Goal: Transaction & Acquisition: Purchase product/service

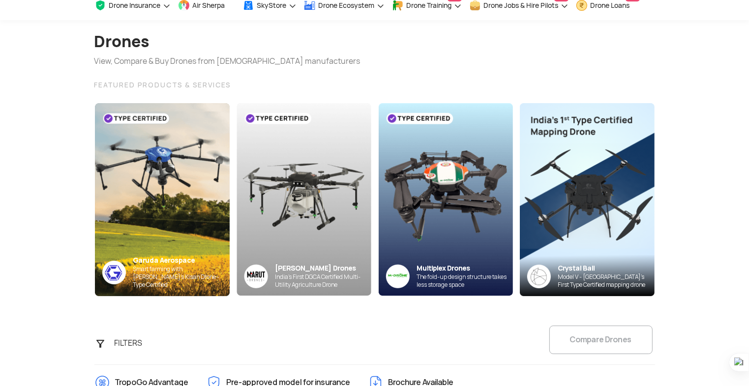
scroll to position [49, 0]
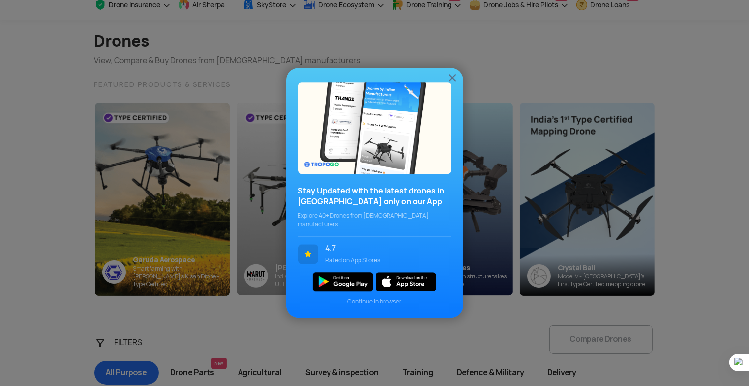
click at [454, 78] on img at bounding box center [452, 78] width 12 height 12
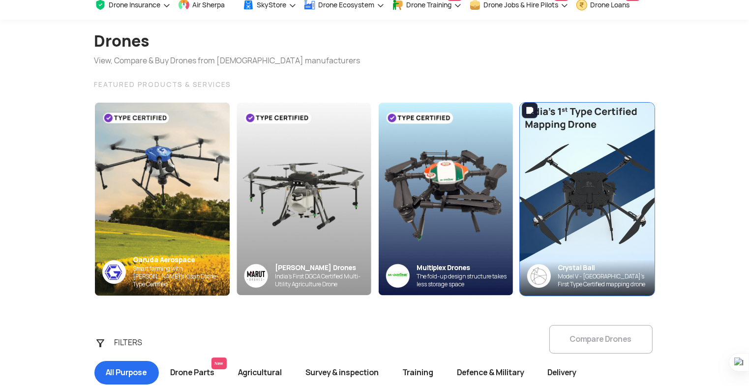
click at [555, 193] on img at bounding box center [587, 199] width 148 height 212
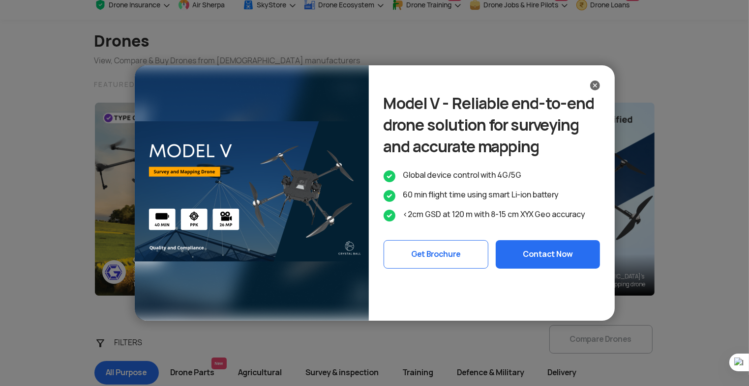
click at [557, 179] on div "Model V - Reliable end-to-end drone solution for surveying and accurate mapping…" at bounding box center [374, 193] width 749 height 386
click at [566, 162] on div "Model V - Reliable end-to-end drone solution for surveying and accurate mapping…" at bounding box center [374, 193] width 749 height 386
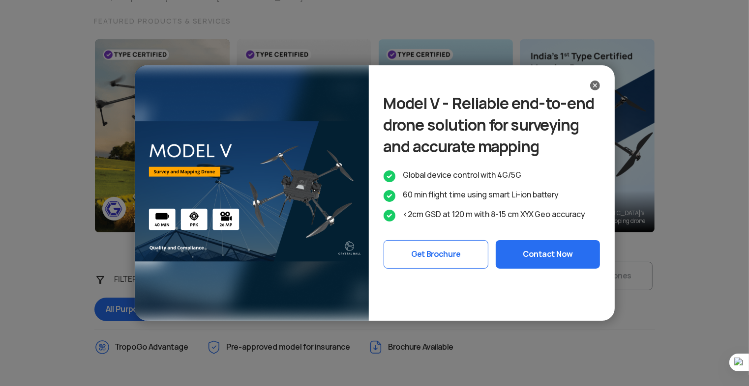
scroll to position [98, 0]
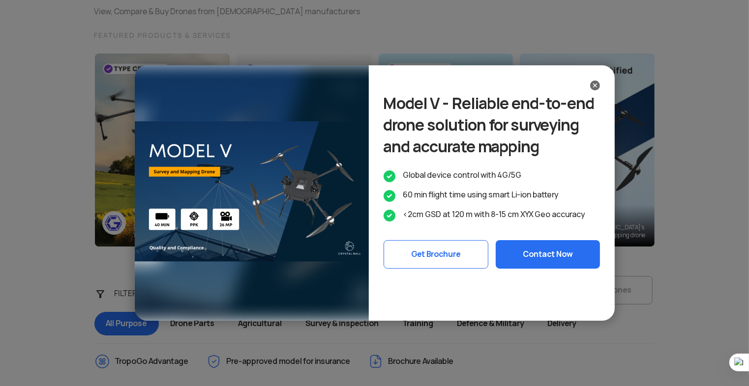
click at [592, 182] on div "Model V - Reliable end-to-end drone solution for surveying and accurate mapping…" at bounding box center [374, 193] width 749 height 386
click at [586, 180] on div "Model V - Reliable end-to-end drone solution for surveying and accurate mapping…" at bounding box center [374, 193] width 749 height 386
click at [585, 179] on div "Model V - Reliable end-to-end drone solution for surveying and accurate mapping…" at bounding box center [374, 193] width 749 height 386
click at [547, 212] on div "Model V - Reliable end-to-end drone solution for surveying and accurate mapping…" at bounding box center [374, 193] width 749 height 386
click at [541, 220] on div "Model V - Reliable end-to-end drone solution for surveying and accurate mapping…" at bounding box center [374, 193] width 749 height 386
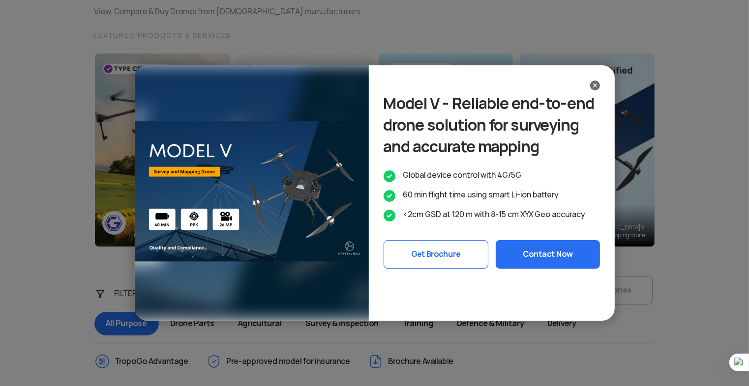
click at [541, 220] on div "Model V - Reliable end-to-end drone solution for surveying and accurate mapping…" at bounding box center [374, 193] width 749 height 386
drag, startPoint x: 545, startPoint y: 209, endPoint x: 571, endPoint y: 173, distance: 44.7
click at [555, 195] on div "Model V - Reliable end-to-end drone solution for surveying and accurate mapping…" at bounding box center [374, 193] width 749 height 386
click at [586, 156] on div "Model V - Reliable end-to-end drone solution for surveying and accurate mapping…" at bounding box center [374, 193] width 749 height 386
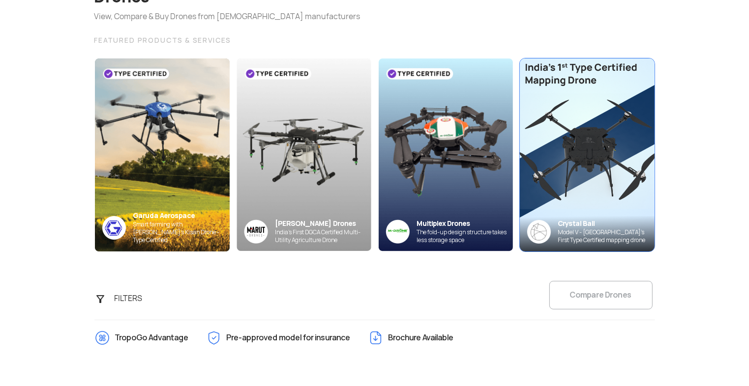
click at [561, 131] on img at bounding box center [587, 155] width 148 height 212
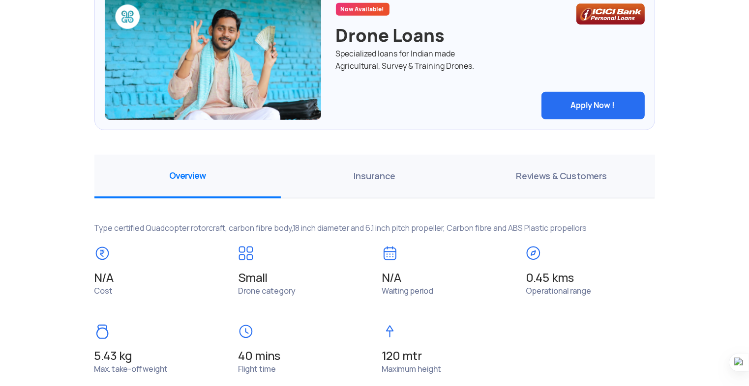
scroll to position [590, 0]
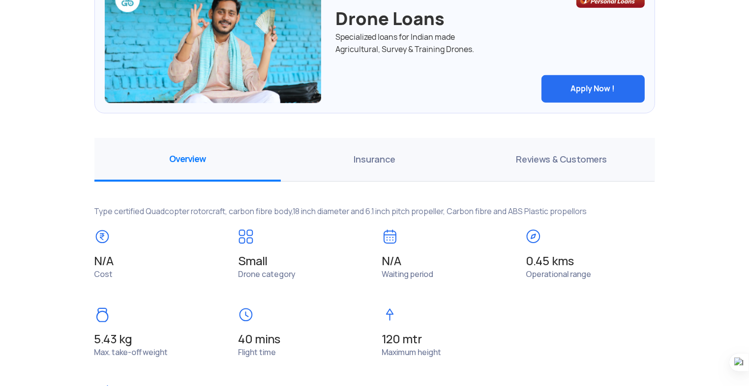
click at [378, 162] on span "Insurance" at bounding box center [374, 160] width 187 height 44
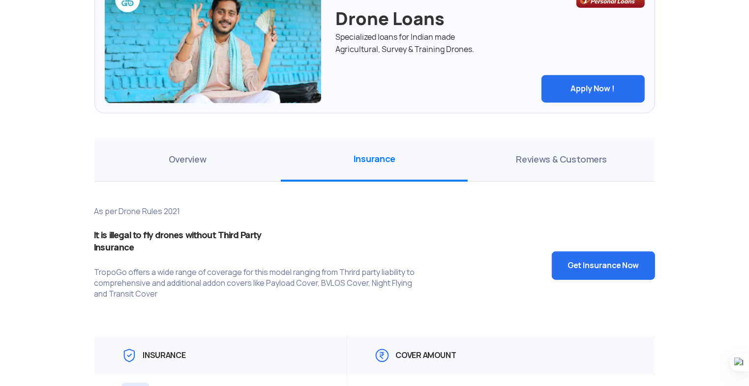
click at [220, 156] on span "Overview" at bounding box center [187, 160] width 187 height 44
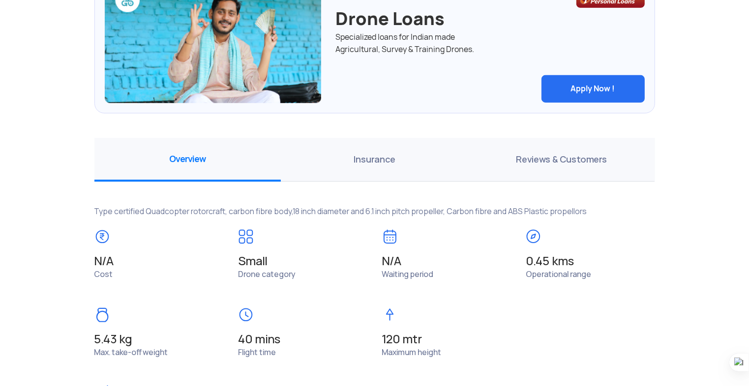
click at [547, 156] on span "Reviews & Customers" at bounding box center [561, 160] width 187 height 44
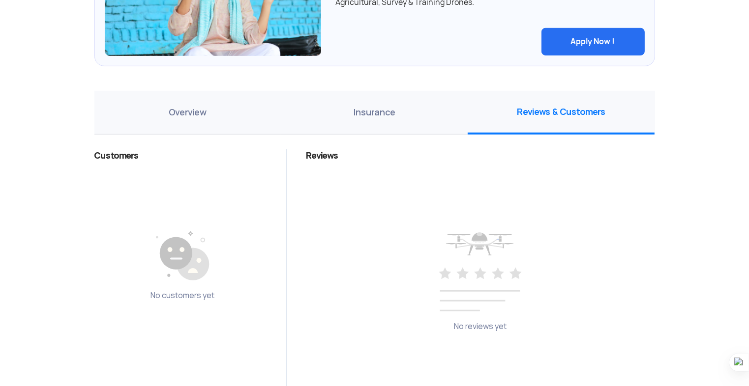
scroll to position [639, 0]
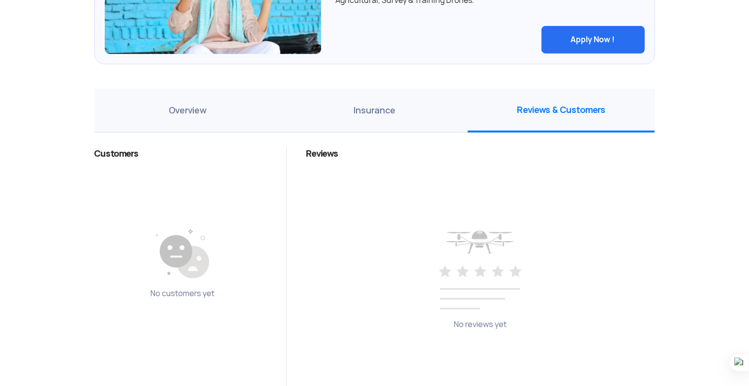
click at [177, 106] on span "Overview" at bounding box center [187, 111] width 187 height 44
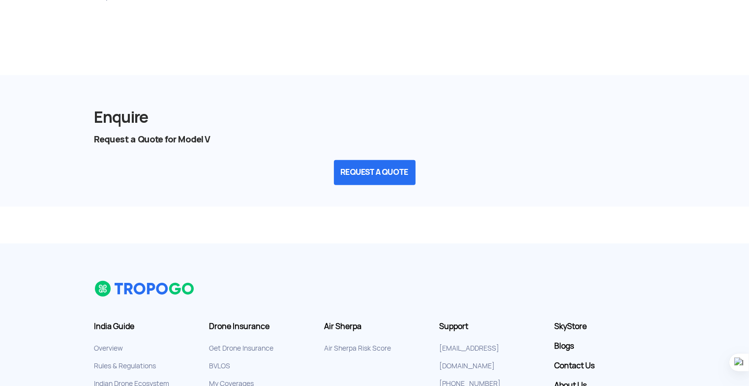
scroll to position [1007, 0]
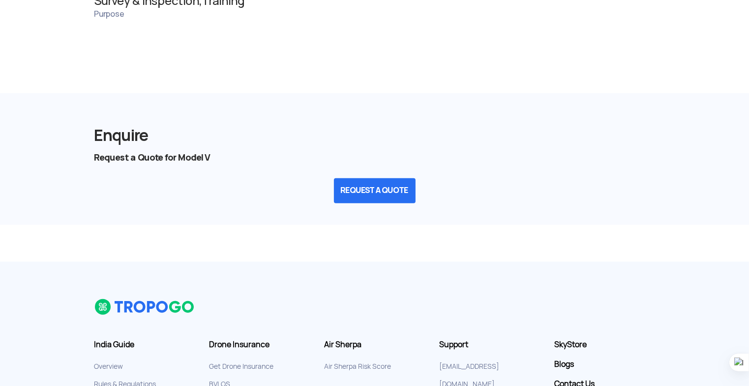
click at [392, 187] on button "REQUEST A QUOTE" at bounding box center [375, 190] width 82 height 25
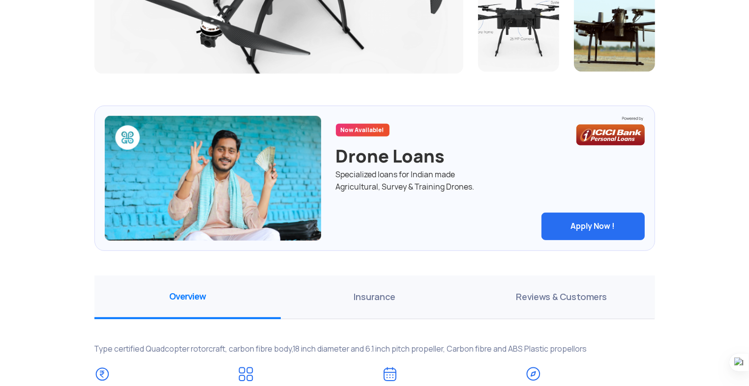
scroll to position [417, 0]
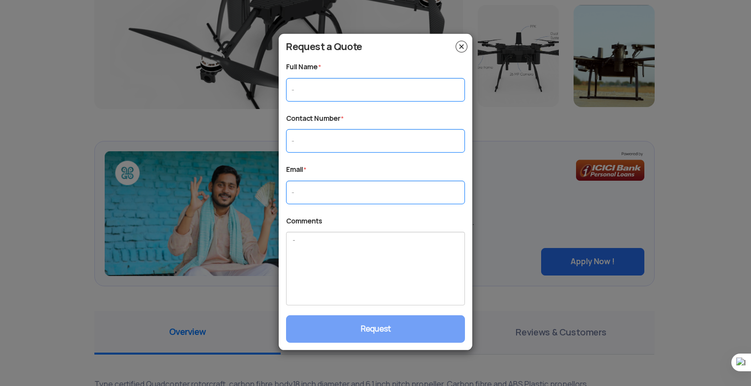
click at [461, 48] on img at bounding box center [462, 47] width 12 height 12
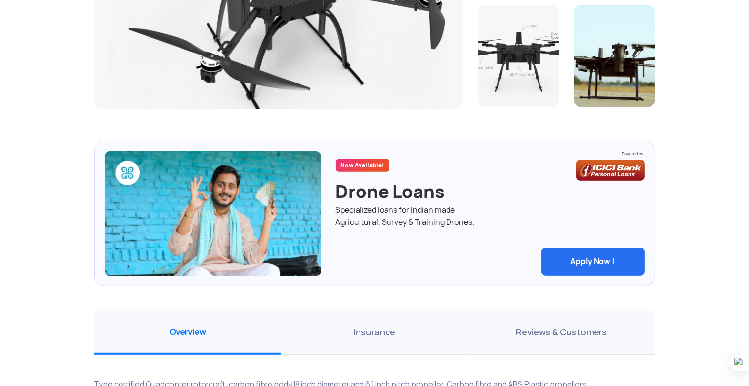
click at [474, 75] on div at bounding box center [518, 56] width 96 height 102
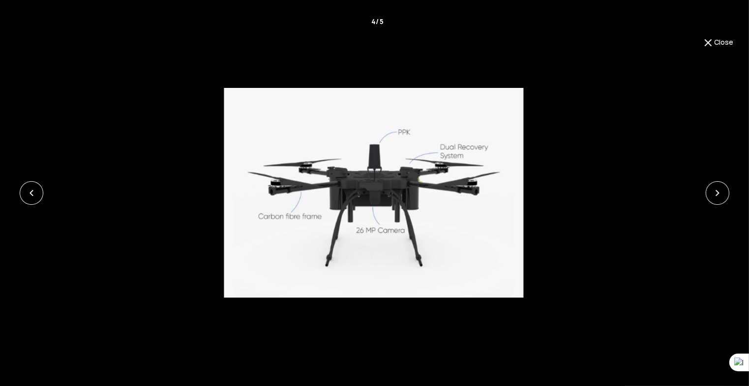
click at [722, 41] on button "Close" at bounding box center [717, 43] width 31 height 12
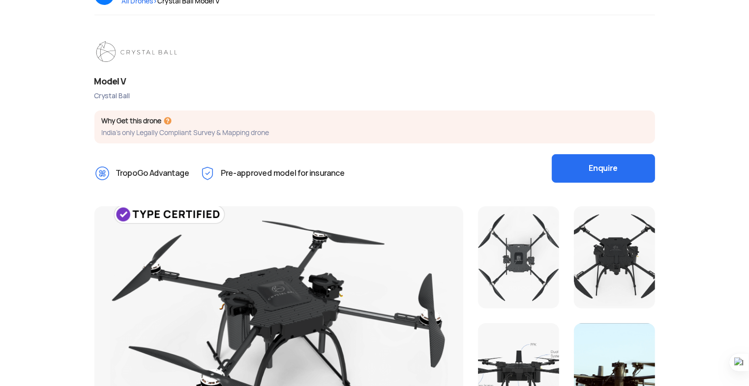
scroll to position [147, 0]
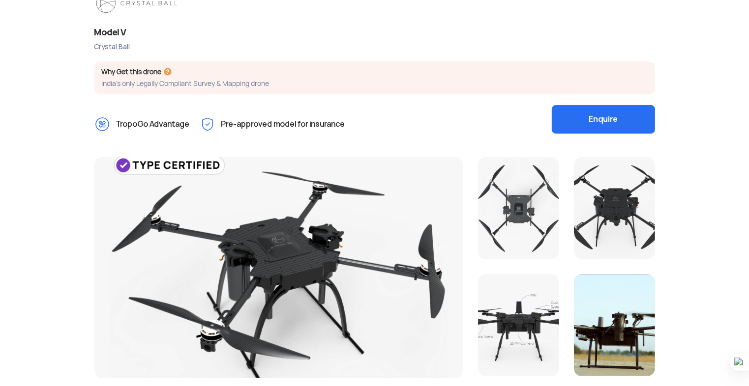
click at [134, 162] on div at bounding box center [278, 267] width 369 height 221
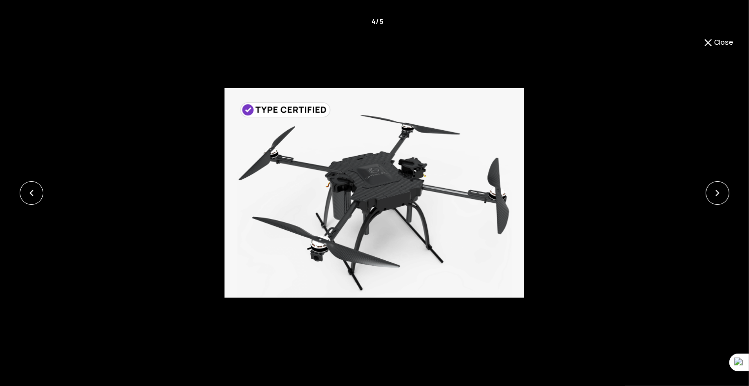
click at [134, 162] on div at bounding box center [374, 193] width 749 height 210
click at [717, 40] on button "Close" at bounding box center [717, 43] width 31 height 12
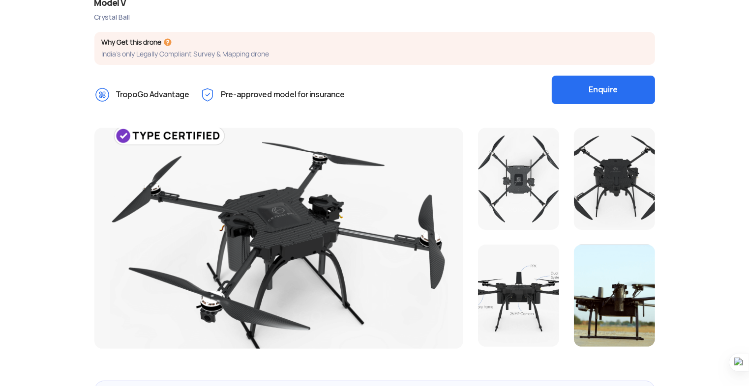
scroll to position [197, 0]
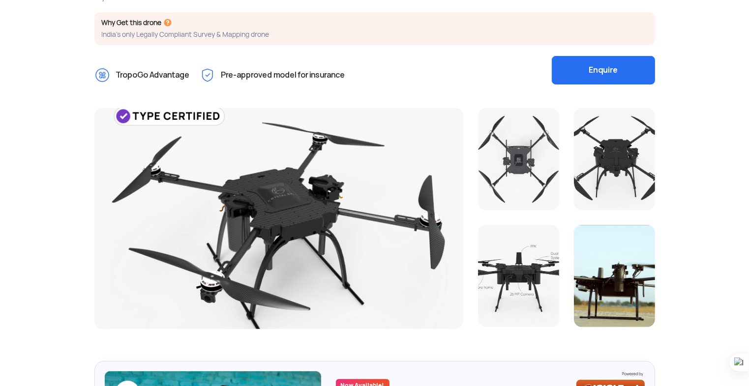
click at [237, 85] on div "Pre-approved model for insurance" at bounding box center [273, 75] width 146 height 30
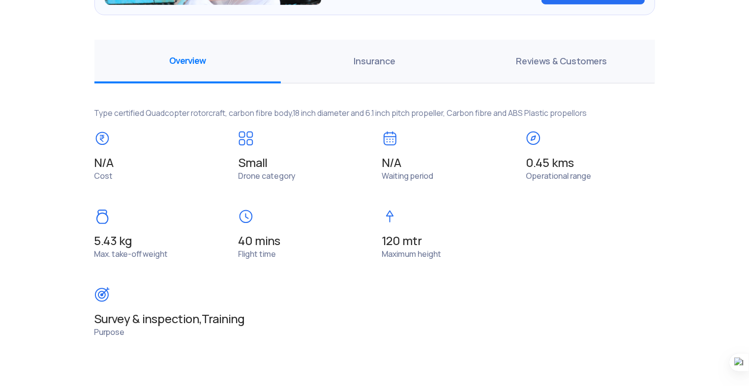
scroll to position [737, 0]
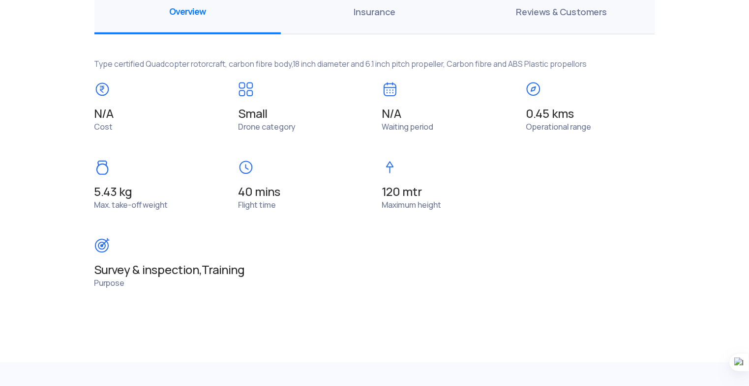
click at [369, 10] on span "Insurance" at bounding box center [374, 13] width 187 height 44
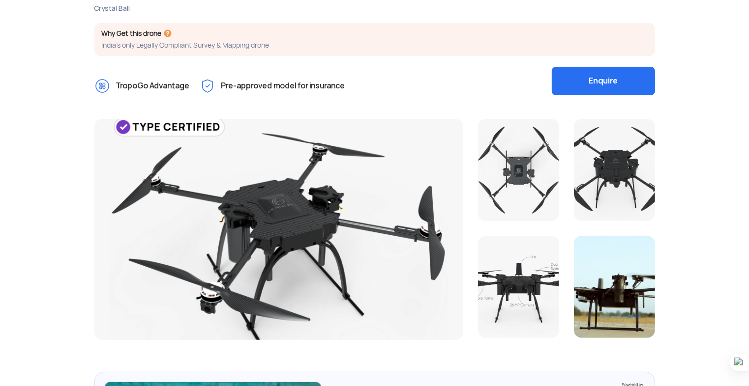
scroll to position [197, 0]
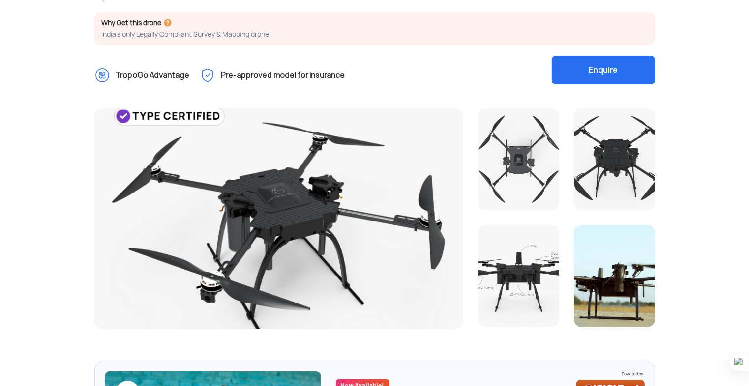
click at [312, 163] on div at bounding box center [278, 218] width 369 height 221
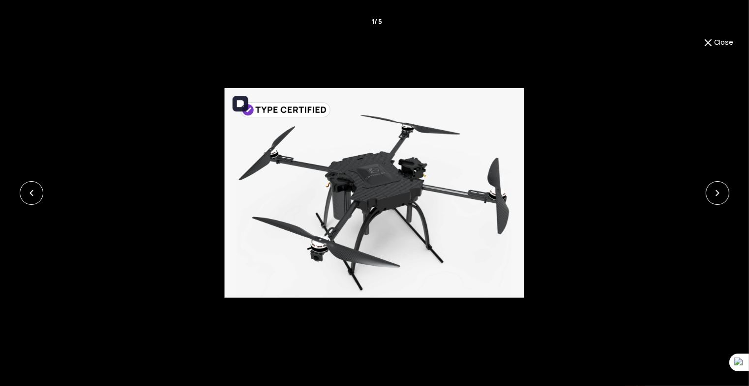
click at [312, 163] on img at bounding box center [374, 193] width 299 height 210
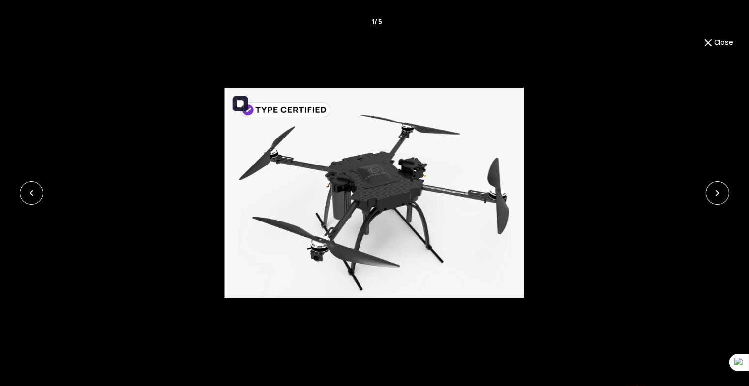
click at [312, 163] on img at bounding box center [374, 193] width 299 height 210
click at [694, 51] on div "Close 1 / 5 ‹ ›" at bounding box center [374, 193] width 749 height 386
click at [709, 46] on img at bounding box center [708, 43] width 12 height 12
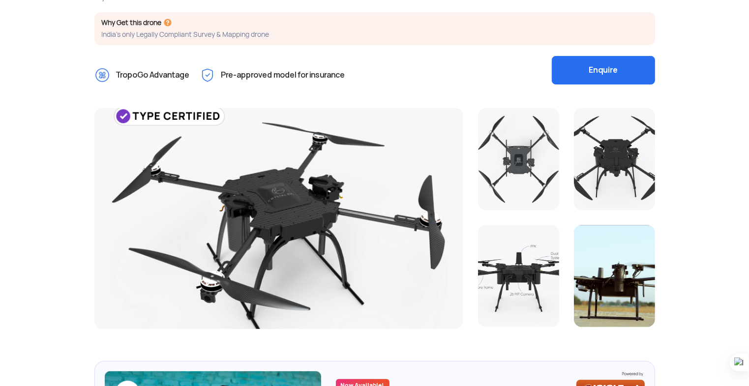
click at [534, 166] on div at bounding box center [518, 159] width 81 height 102
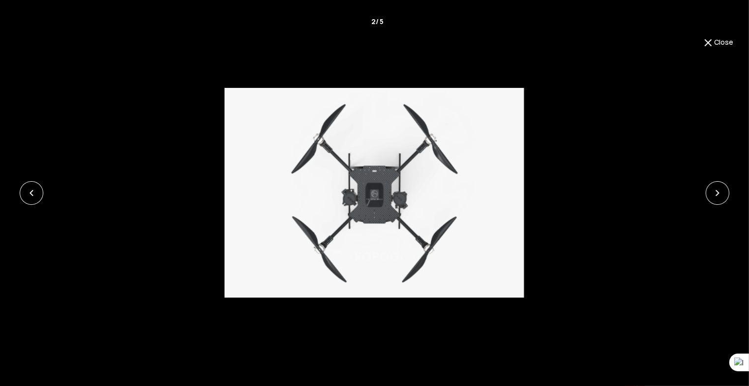
click at [712, 36] on div "Close 2 / 5 ‹ ›" at bounding box center [374, 193] width 749 height 386
click at [710, 40] on img at bounding box center [708, 43] width 12 height 12
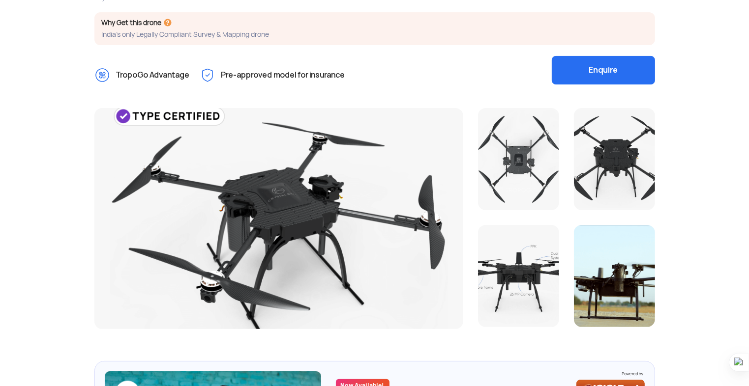
click at [520, 249] on div at bounding box center [518, 276] width 81 height 102
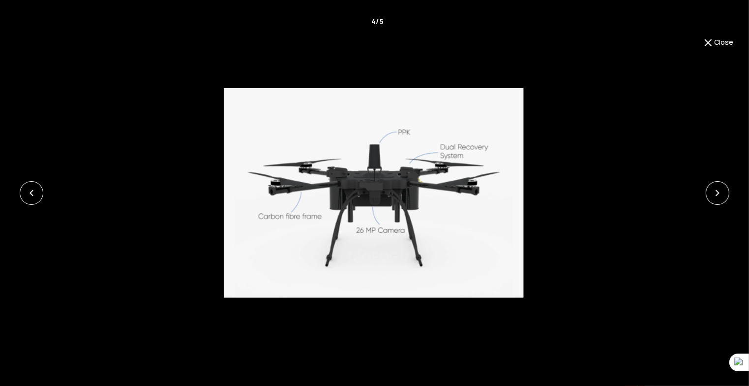
click at [710, 42] on img at bounding box center [708, 43] width 12 height 12
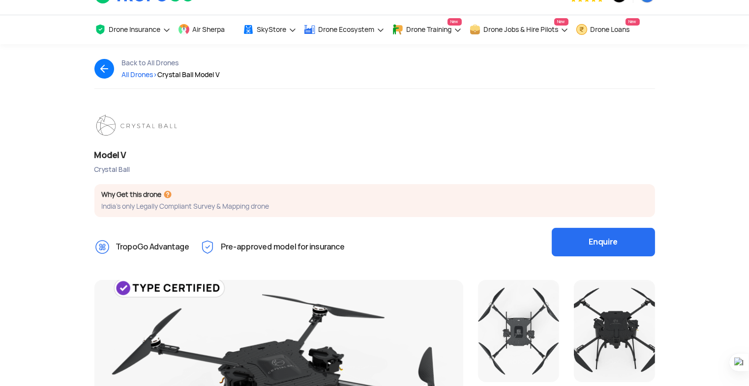
scroll to position [0, 0]
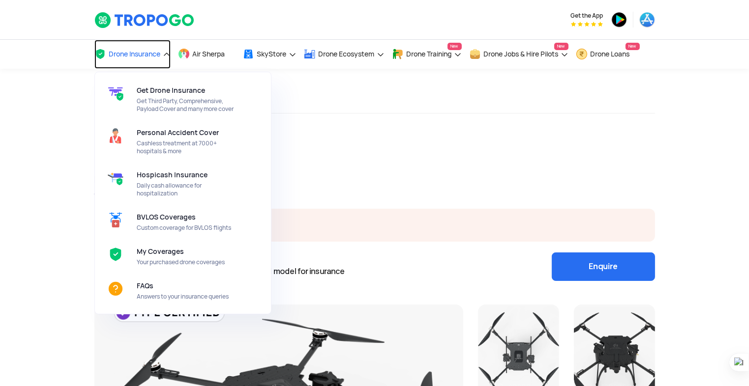
click at [139, 59] on link "Drone Insurance" at bounding box center [132, 54] width 76 height 29
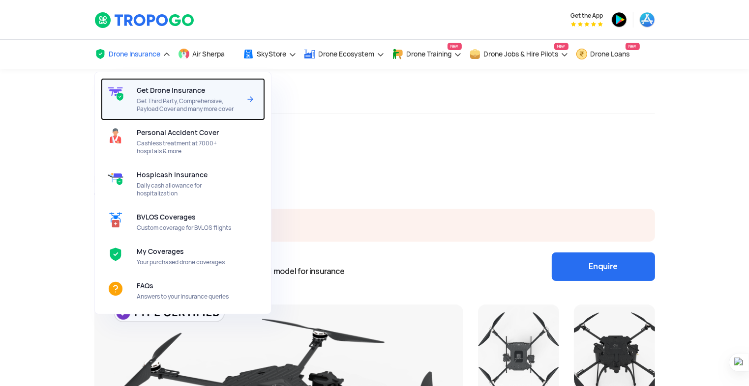
click at [155, 89] on span "Get Drone Insurance" at bounding box center [171, 91] width 68 height 8
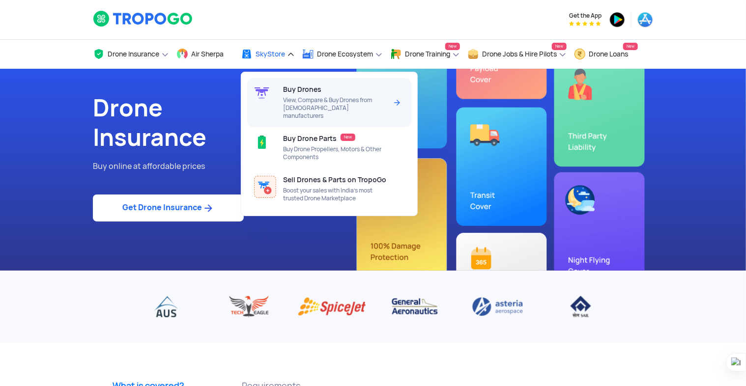
click at [298, 103] on span "View, Compare & Buy Drones from [DEMOGRAPHIC_DATA] manufacturers" at bounding box center [335, 108] width 104 height 24
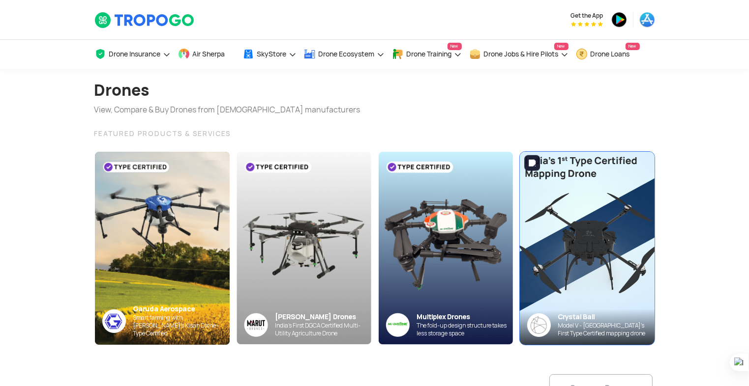
click at [547, 218] on img at bounding box center [587, 248] width 148 height 212
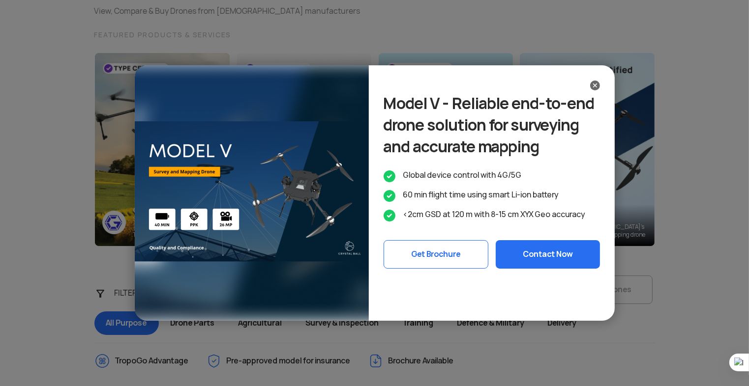
scroll to position [98, 0]
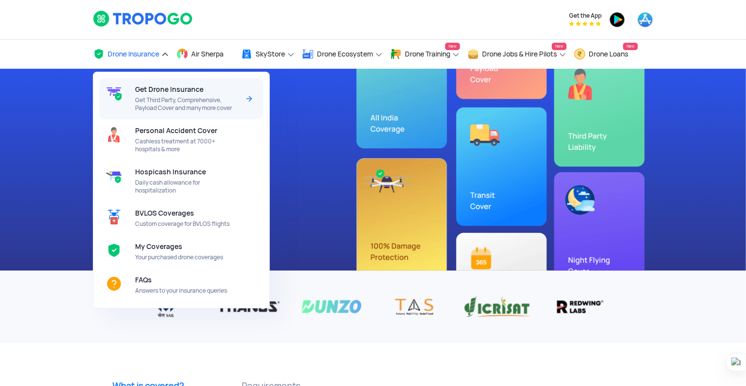
click at [135, 90] on span "Get Drone Insurance" at bounding box center [169, 90] width 68 height 8
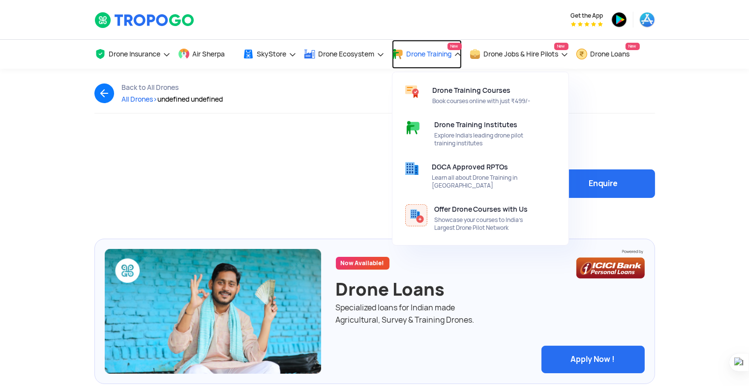
click at [436, 63] on link "Drone Training New" at bounding box center [427, 54] width 70 height 29
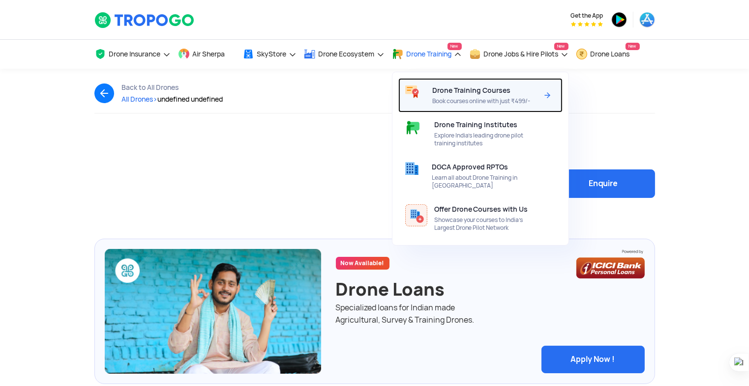
click at [446, 99] on span "Book courses online with just ₹499/-" at bounding box center [485, 101] width 106 height 8
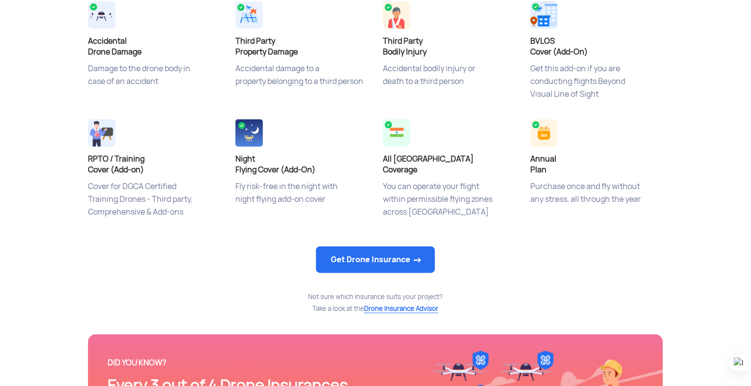
scroll to position [442, 0]
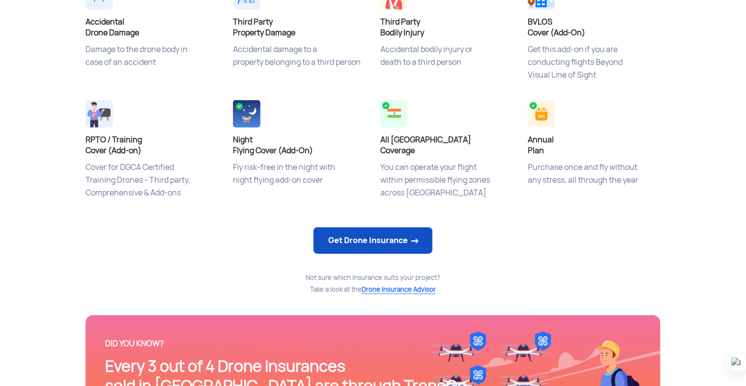
click at [356, 246] on link "Get Drone Insurance" at bounding box center [373, 241] width 119 height 27
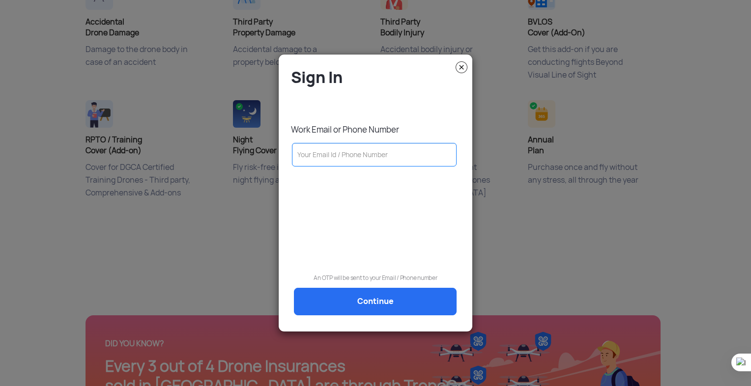
click at [325, 157] on input "text" at bounding box center [374, 155] width 165 height 24
type input "[EMAIL_ADDRESS][DOMAIN_NAME]"
click at [380, 163] on input "[EMAIL_ADDRESS][DOMAIN_NAME]" at bounding box center [374, 155] width 165 height 24
click at [380, 162] on input "[EMAIL_ADDRESS][DOMAIN_NAME]" at bounding box center [374, 155] width 165 height 24
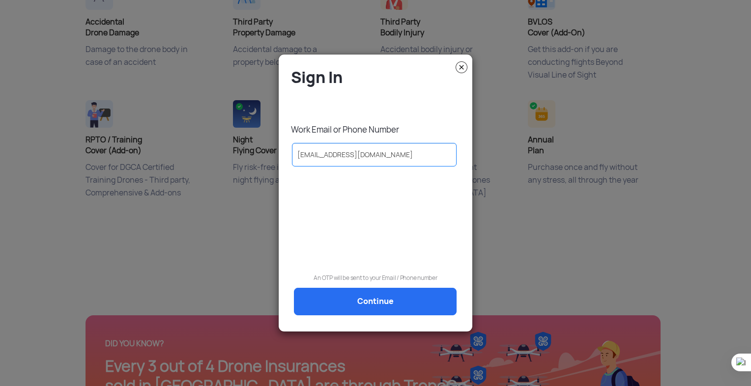
click at [380, 162] on input "[EMAIL_ADDRESS][DOMAIN_NAME]" at bounding box center [374, 155] width 165 height 24
click at [351, 148] on input "text" at bounding box center [374, 155] width 165 height 24
type input "[EMAIL_ADDRESS][DOMAIN_NAME]"
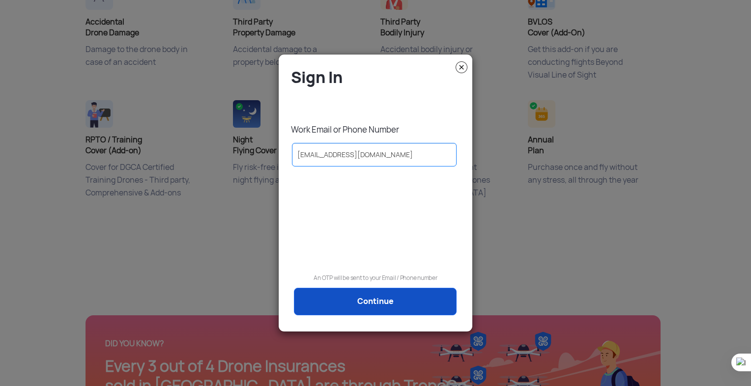
click at [353, 304] on link "Continue" at bounding box center [375, 302] width 163 height 28
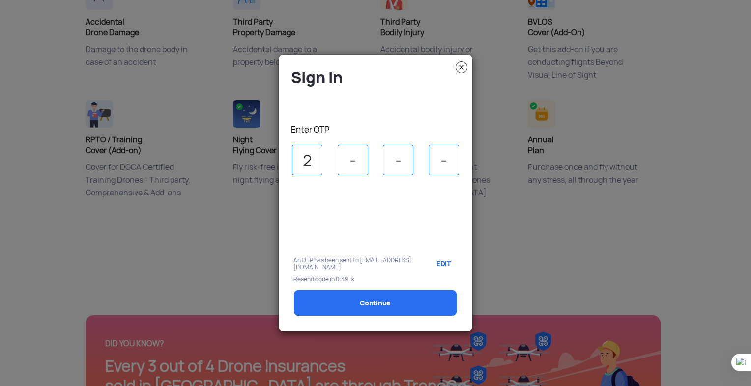
type input "2"
type input "5"
type input "6"
type input "2"
select select "1000000"
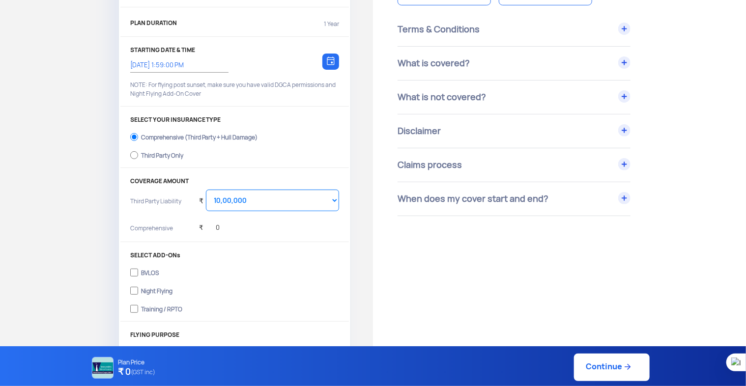
scroll to position [211, 0]
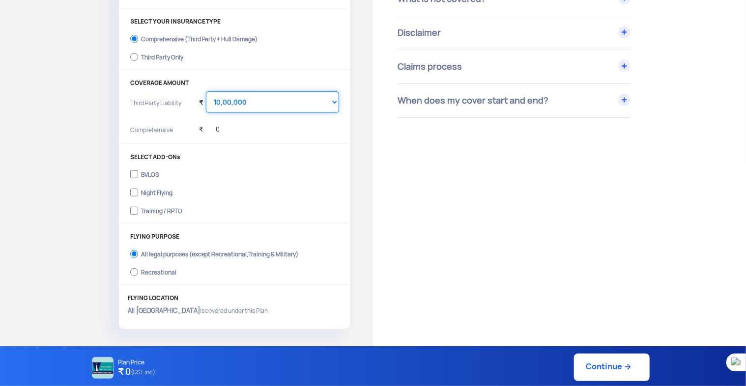
click at [248, 106] on select "Select Amount 10,00,000 15,00,000 20,00,000 25,00,000 30,00,000 35,00,000 40,00…" at bounding box center [272, 102] width 133 height 22
click at [174, 124] on div "Comprehensive ₹ 0" at bounding box center [234, 131] width 209 height 20
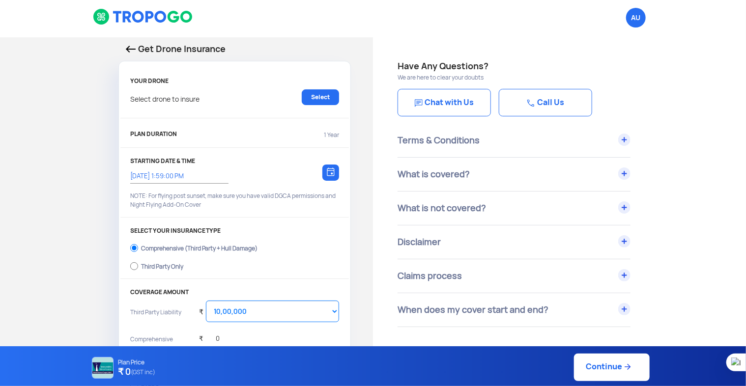
scroll to position [0, 0]
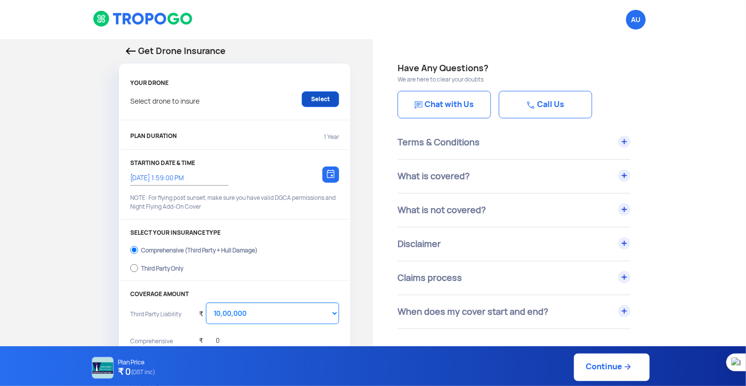
click at [322, 105] on link "Select" at bounding box center [320, 99] width 37 height 16
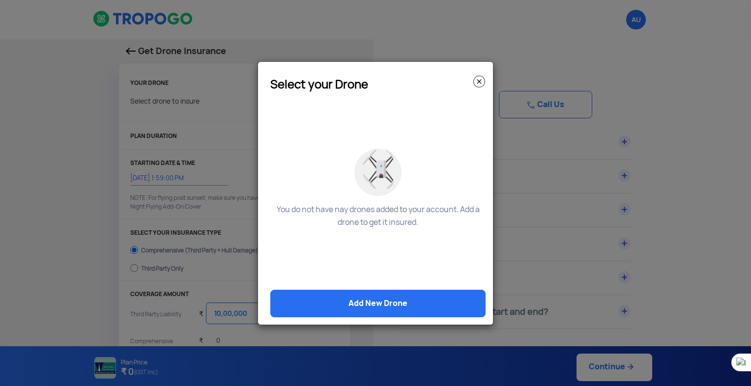
click at [478, 79] on img at bounding box center [479, 82] width 12 height 12
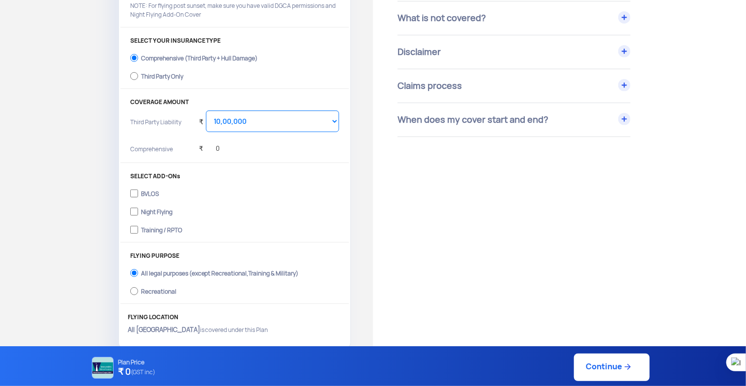
scroll to position [197, 0]
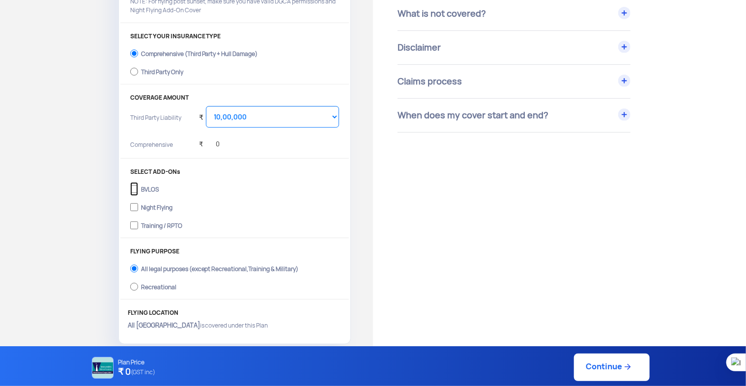
click at [136, 193] on input "BVLOS" at bounding box center [134, 189] width 8 height 14
click at [138, 192] on input "BVLOS" at bounding box center [134, 189] width 8 height 14
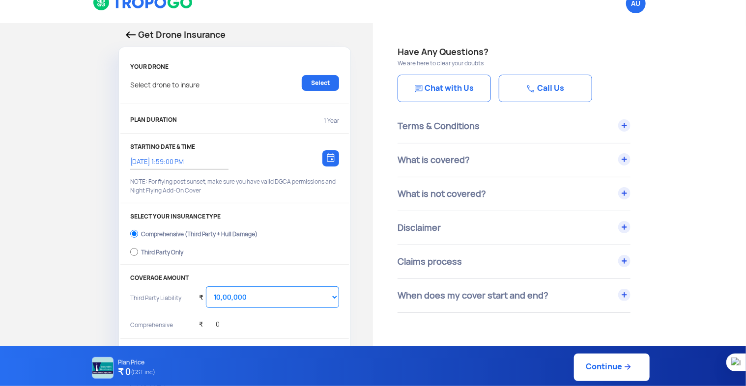
scroll to position [0, 0]
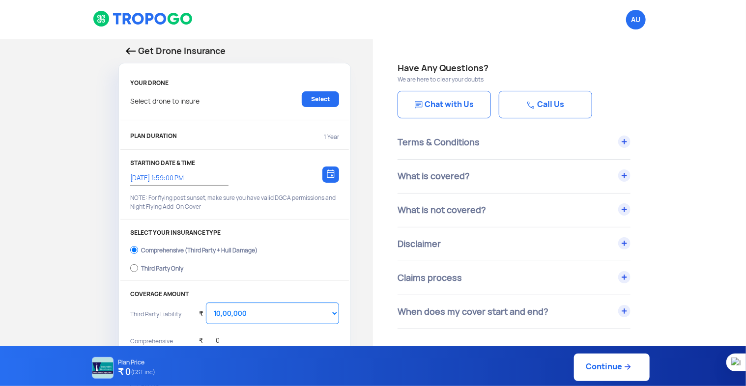
click at [480, 149] on div "Terms & Conditions" at bounding box center [514, 142] width 233 height 33
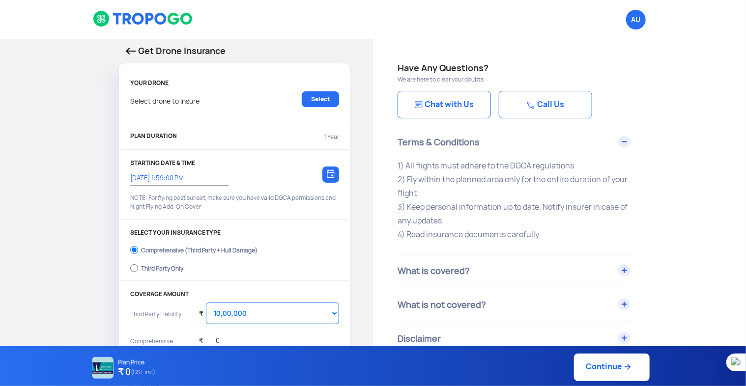
click at [434, 264] on div "What is covered?" at bounding box center [514, 271] width 233 height 33
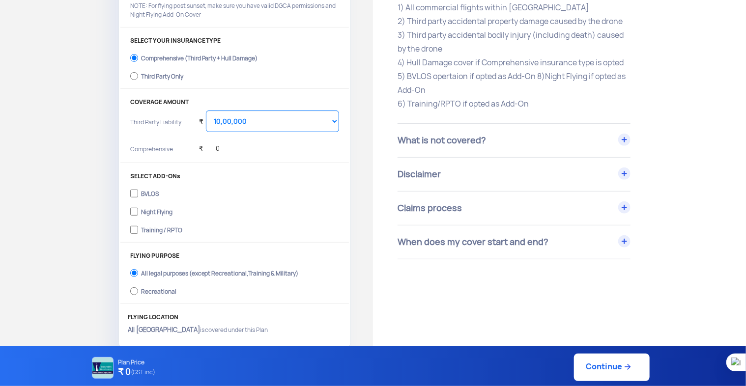
scroll to position [197, 0]
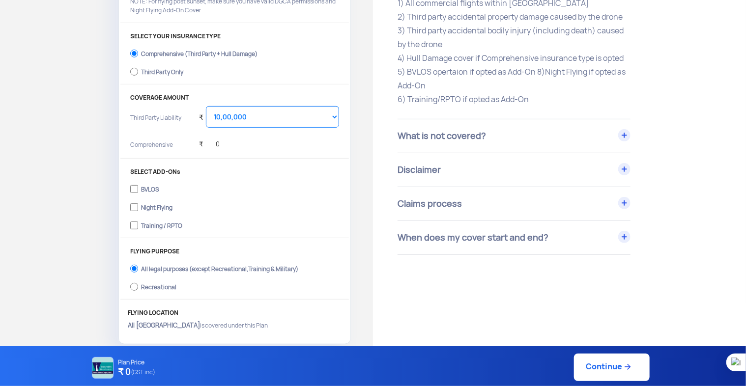
click at [495, 208] on div "Claims process" at bounding box center [514, 203] width 233 height 33
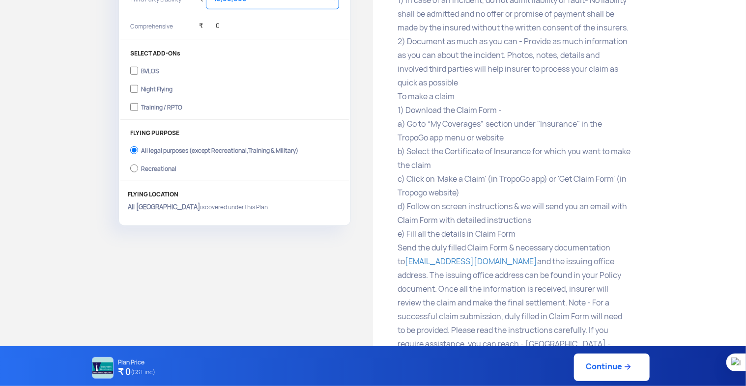
scroll to position [359, 0]
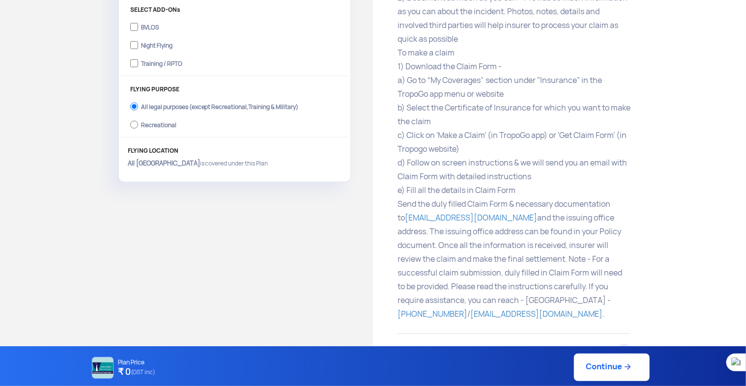
click at [614, 374] on link "Continue" at bounding box center [612, 368] width 76 height 28
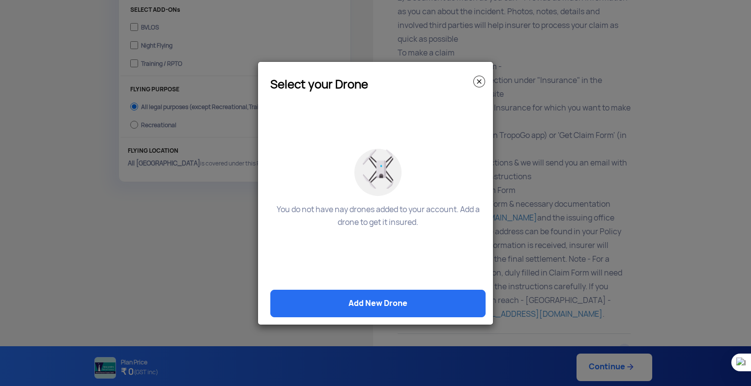
click at [476, 84] on img at bounding box center [479, 82] width 12 height 12
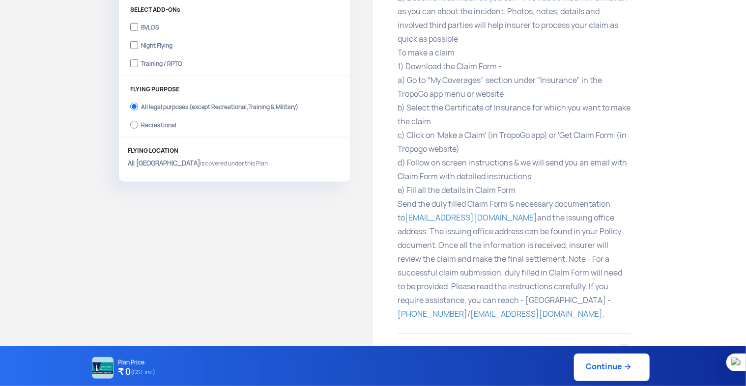
click at [141, 371] on span "(GST inc)" at bounding box center [143, 372] width 25 height 13
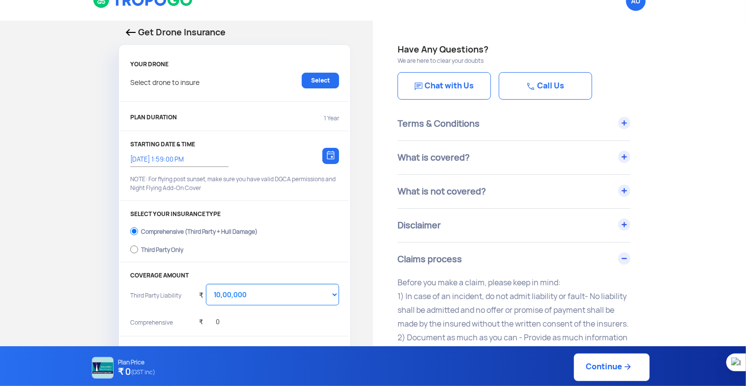
scroll to position [0, 0]
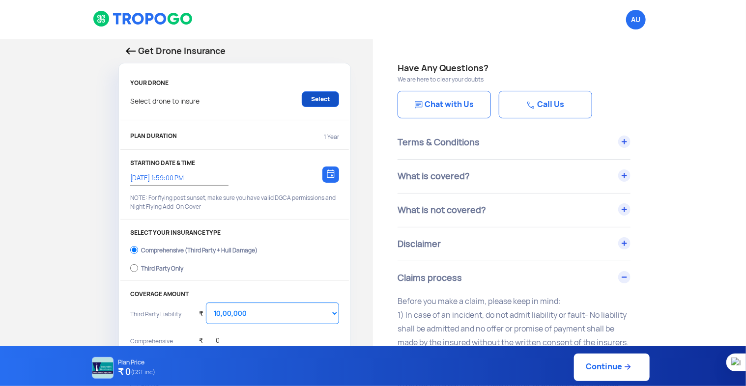
click at [318, 100] on link "Select" at bounding box center [320, 99] width 37 height 16
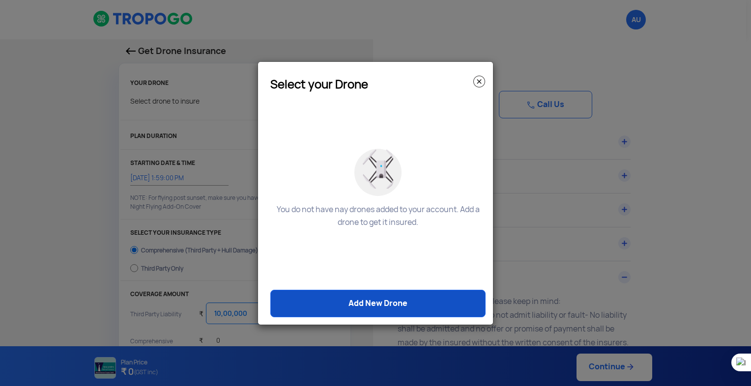
click at [402, 303] on link "Add New Drone" at bounding box center [377, 304] width 215 height 28
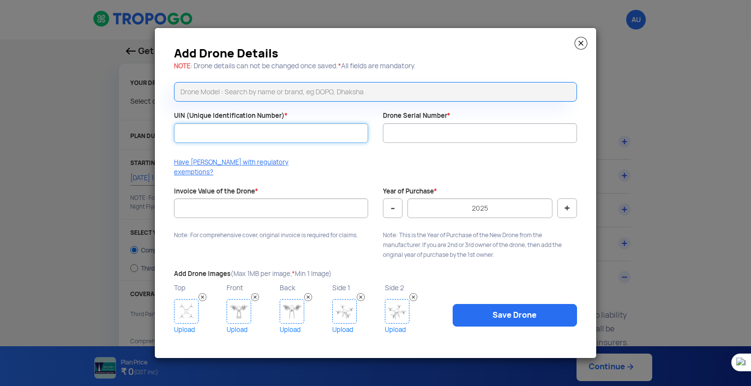
click at [267, 143] on input "UIN (Unique Identification Number) *" at bounding box center [271, 133] width 194 height 20
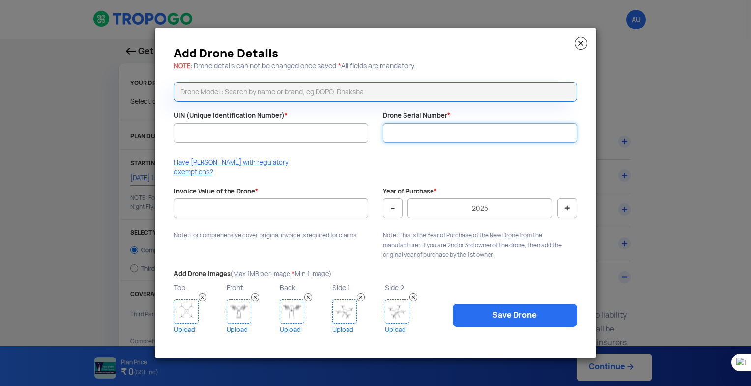
click at [393, 139] on input "Drone Serial Number *" at bounding box center [480, 133] width 194 height 20
click at [277, 218] on div at bounding box center [271, 223] width 194 height 10
click at [432, 143] on input "Drone Serial Number *" at bounding box center [480, 133] width 194 height 20
click at [585, 46] on img at bounding box center [581, 43] width 13 height 13
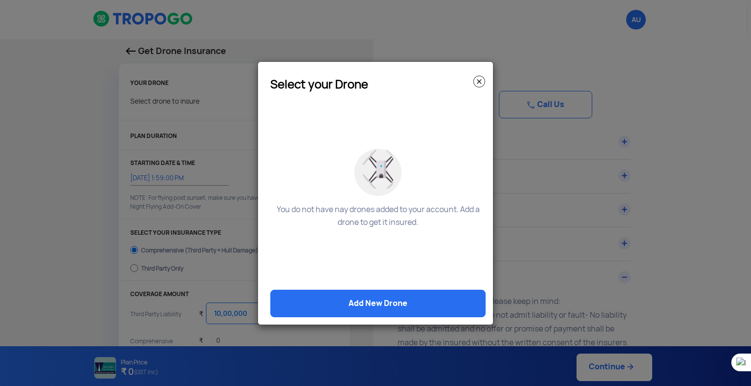
click at [633, 60] on modal-container "Select your Drone You do not have nay drones added to your account. Add a drone…" at bounding box center [375, 193] width 751 height 386
drag, startPoint x: 477, startPoint y: 82, endPoint x: 583, endPoint y: 46, distance: 111.0
click at [478, 81] on img at bounding box center [479, 82] width 12 height 12
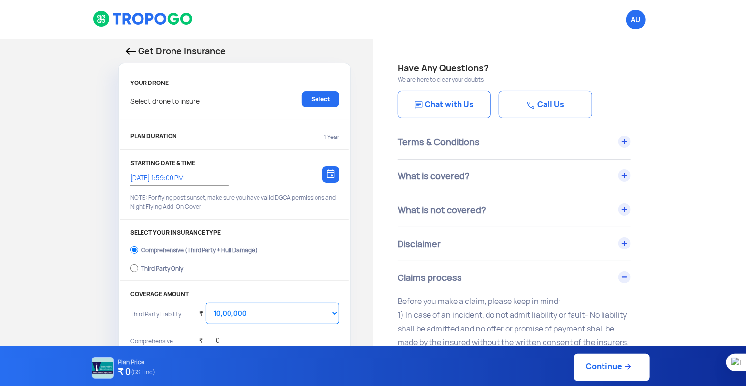
click at [636, 24] on span "AU Logout" at bounding box center [636, 20] width 20 height 20
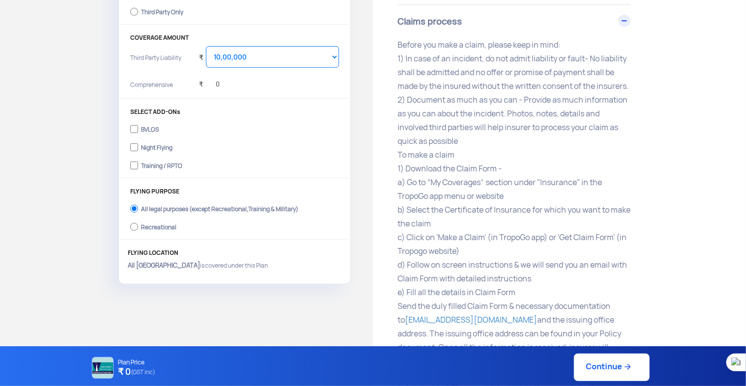
scroll to position [162, 0]
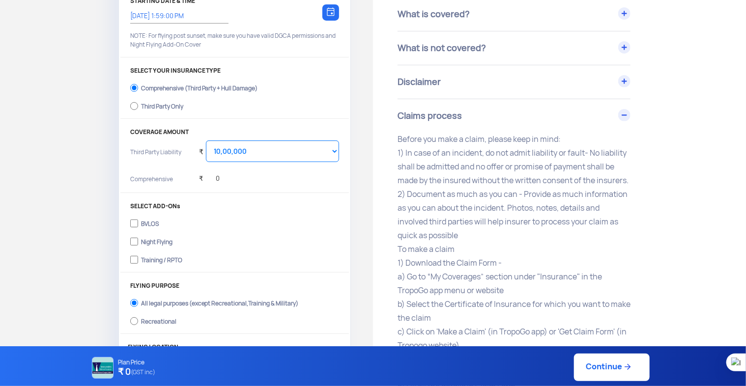
drag, startPoint x: 146, startPoint y: 226, endPoint x: 148, endPoint y: 231, distance: 5.3
click at [146, 225] on div "BVLOS" at bounding box center [150, 223] width 18 height 4
click at [138, 226] on input "BVLOS" at bounding box center [134, 224] width 8 height 14
checkbox input "true"
click at [148, 240] on div "Night Flying" at bounding box center [156, 241] width 31 height 4
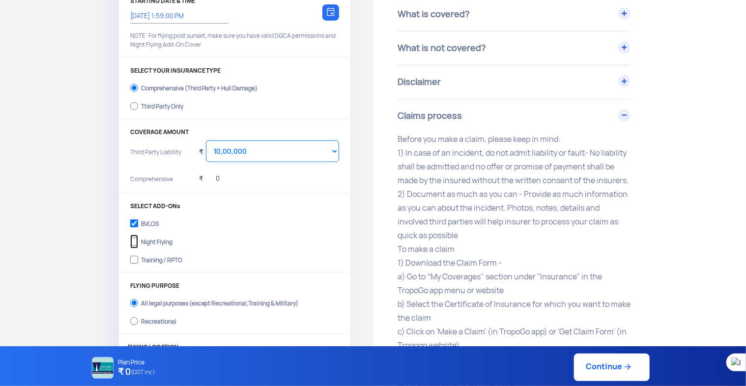
click at [138, 240] on input "Night Flying" at bounding box center [134, 242] width 8 height 14
checkbox input "true"
click at [142, 258] on div "Training / RPTO" at bounding box center [161, 259] width 41 height 4
click at [138, 258] on input "Training / RPTO" at bounding box center [134, 260] width 8 height 14
checkbox input "true"
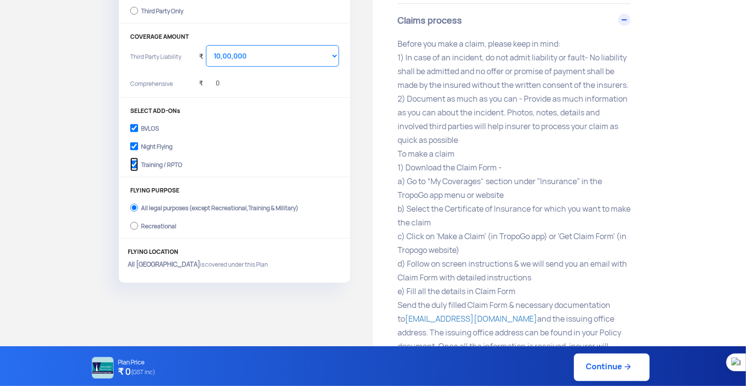
scroll to position [261, 0]
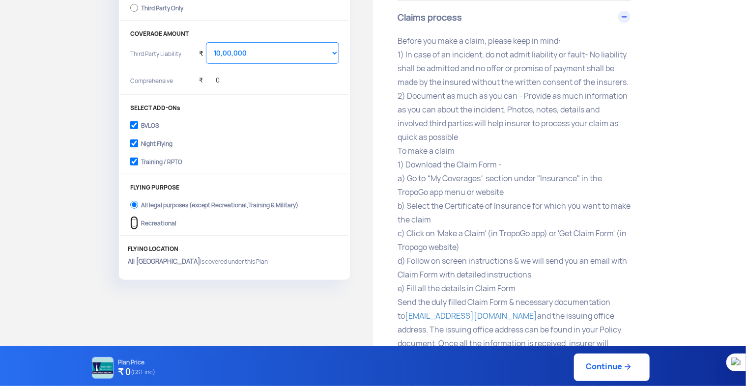
click at [137, 227] on input "Recreational" at bounding box center [134, 223] width 8 height 14
radio input "true"
drag, startPoint x: 129, startPoint y: 198, endPoint x: 146, endPoint y: 203, distance: 17.4
click at [129, 198] on div "FLYING PURPOSE All legal purposes (except Recreational,Training & Military) Rec…" at bounding box center [234, 210] width 229 height 52
click at [139, 204] on label "All legal purposes (except Recreational,Training & Military)" at bounding box center [234, 204] width 209 height 16
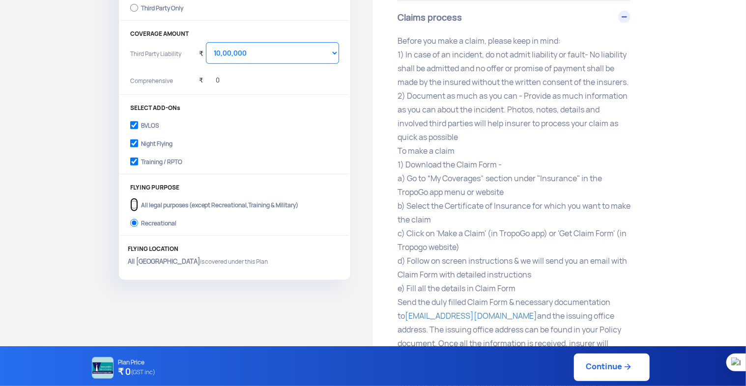
click at [138, 204] on input "All legal purposes (except Recreational,Training & Military)" at bounding box center [134, 205] width 8 height 14
radio input "true"
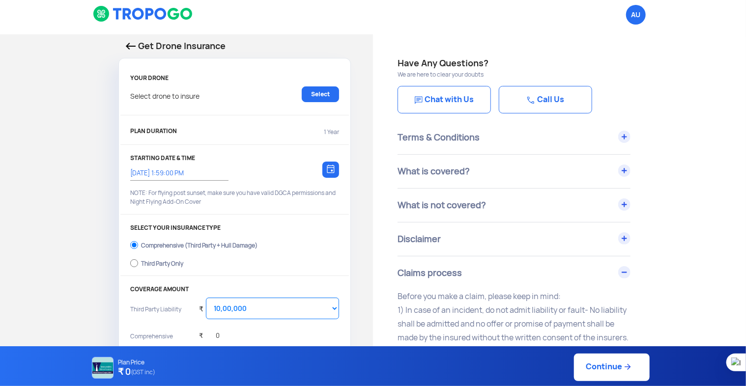
scroll to position [0, 0]
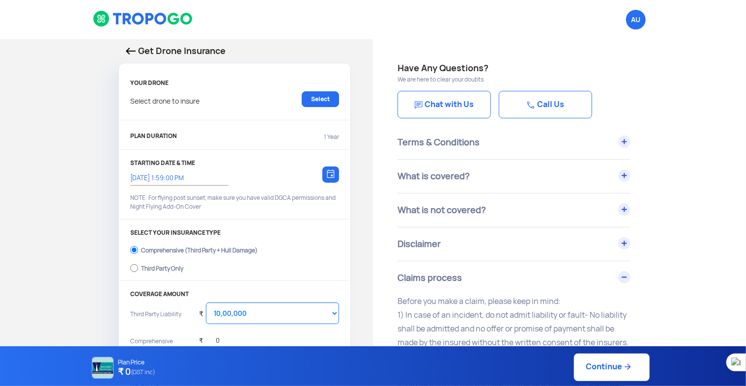
click at [302, 135] on div "PLAN DURATION 1 Year" at bounding box center [234, 138] width 209 height 16
click at [344, 137] on div "PLAN DURATION 1 Year" at bounding box center [234, 140] width 229 height 20
click at [334, 140] on p "1 Year" at bounding box center [331, 137] width 15 height 9
click at [640, 21] on span "AU Logout" at bounding box center [636, 20] width 20 height 20
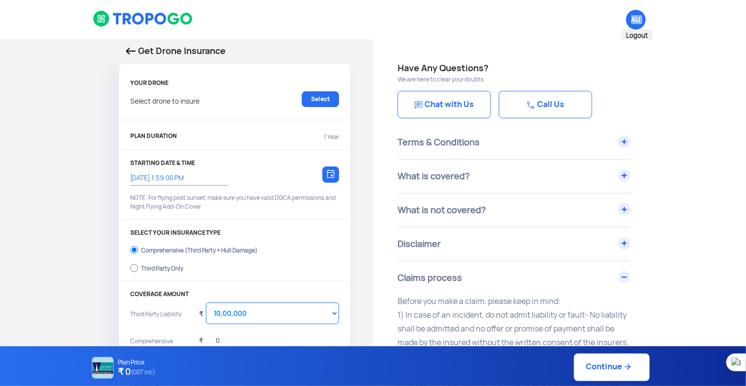
click at [640, 21] on span "AU Logout" at bounding box center [636, 20] width 20 height 20
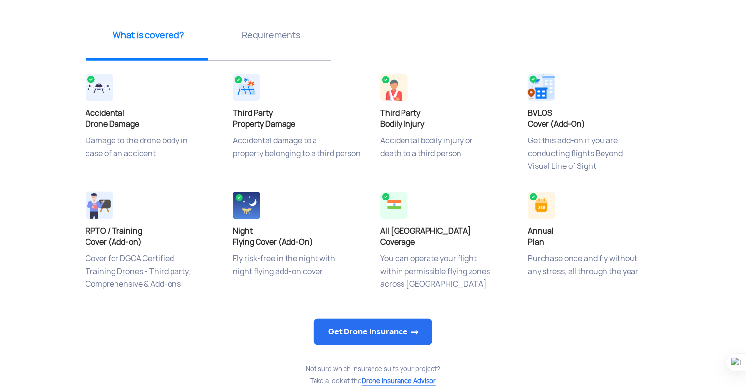
scroll to position [359, 0]
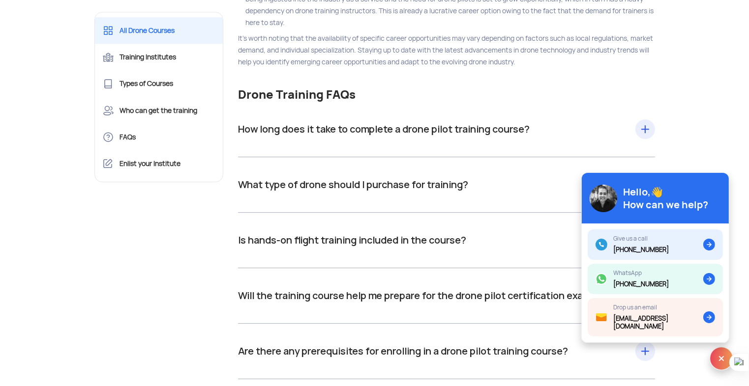
scroll to position [10471, 0]
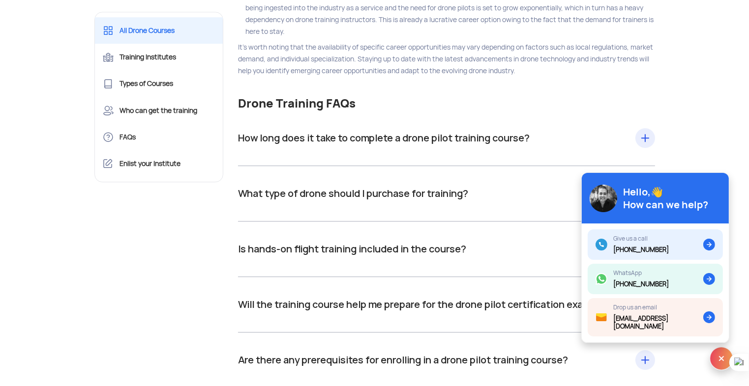
click at [646, 157] on div "How long does it take to complete a drone pilot training course? Drone pilot tr…" at bounding box center [446, 139] width 417 height 56
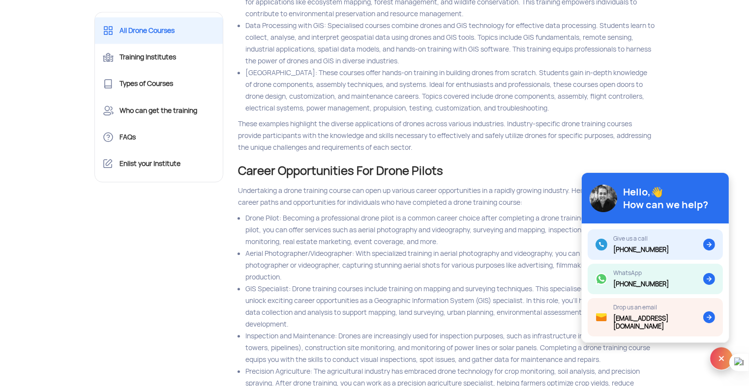
scroll to position [9636, 0]
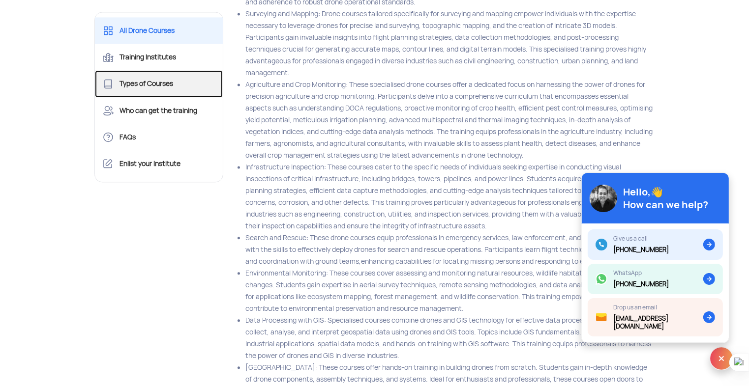
click at [161, 87] on link "Types of Courses" at bounding box center [159, 83] width 128 height 27
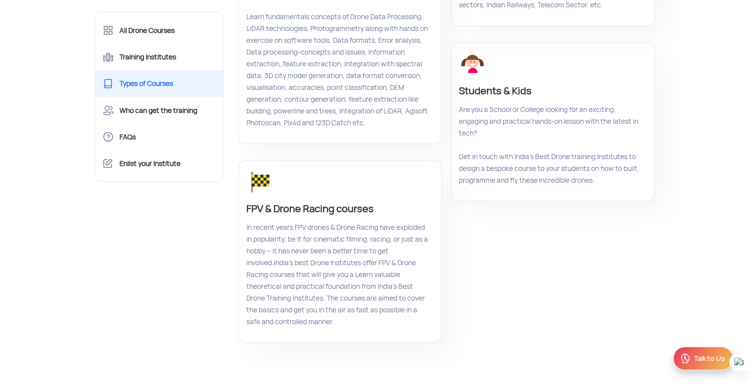
scroll to position [793, 0]
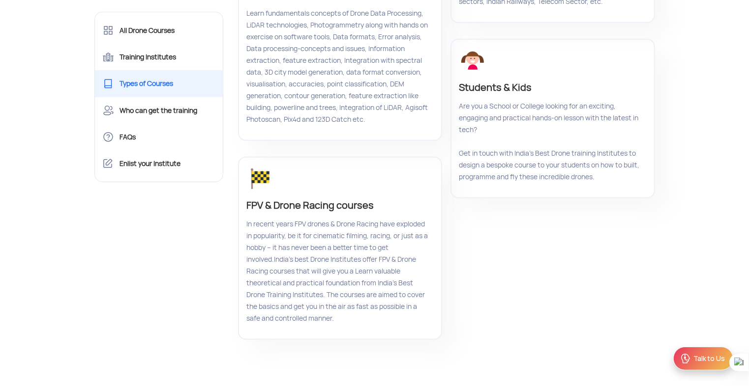
click at [366, 324] on p "In recent years FPV drones & Drone Racing have exploded in popularity, be it fo…" at bounding box center [338, 271] width 185 height 106
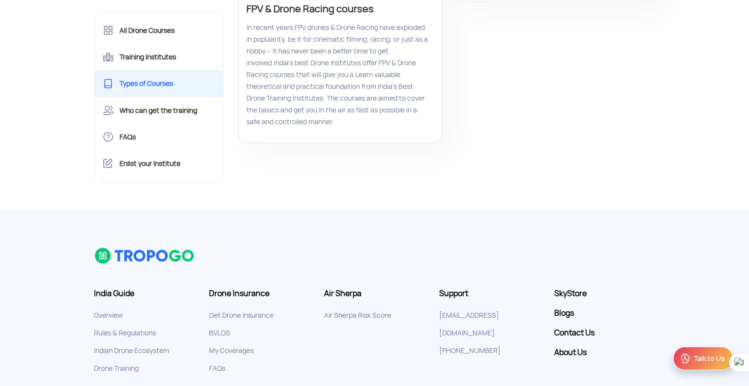
click at [266, 123] on p "In recent years FPV drones & Drone Racing have exploded in popularity, be it fo…" at bounding box center [338, 75] width 185 height 106
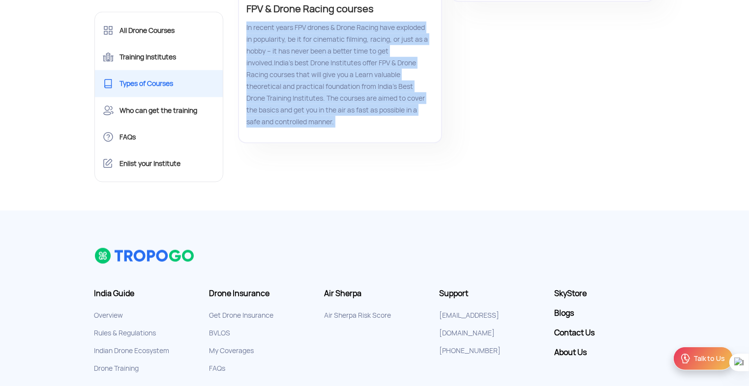
click at [266, 123] on p "In recent years FPV drones & Drone Racing have exploded in popularity, be it fo…" at bounding box center [338, 75] width 185 height 106
drag, startPoint x: 266, startPoint y: 123, endPoint x: 328, endPoint y: 177, distance: 82.6
click at [339, 144] on div "FPV & Drone Racing courses In recent years FPV drones & Drone Racing have explo…" at bounding box center [340, 51] width 204 height 183
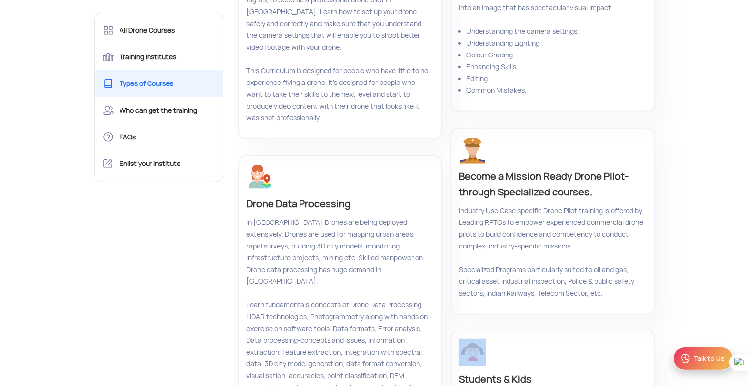
scroll to position [793, 0]
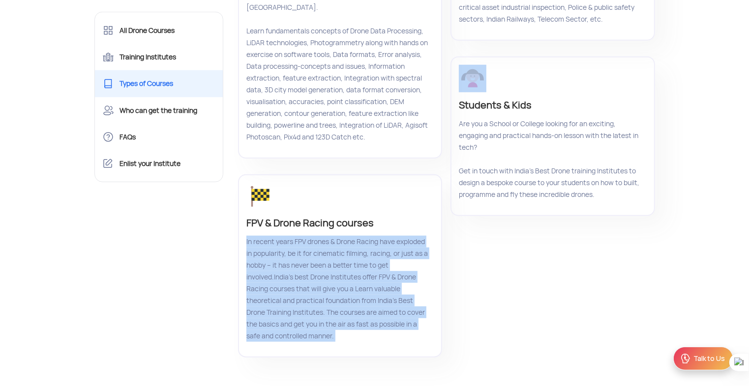
click at [242, 278] on div "FPV & Drone Racing courses In recent years FPV drones & Drone Racing have explo…" at bounding box center [340, 266] width 204 height 183
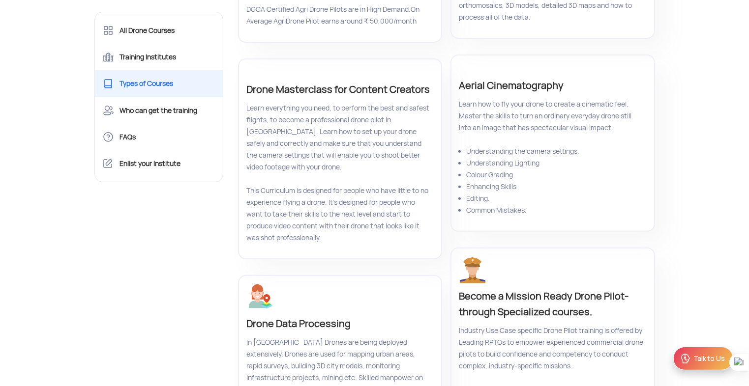
scroll to position [302, 0]
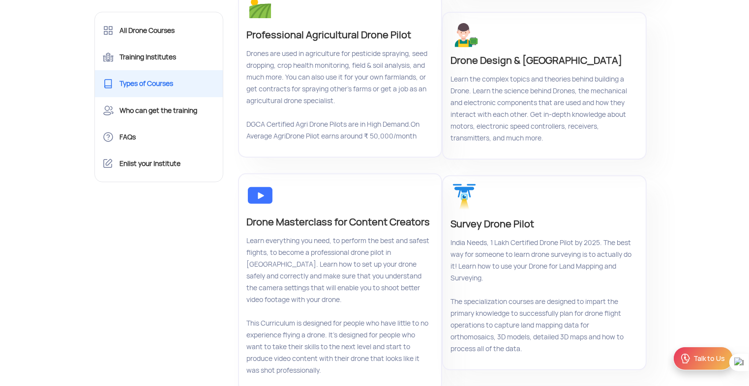
drag, startPoint x: 469, startPoint y: 238, endPoint x: 554, endPoint y: 221, distance: 87.2
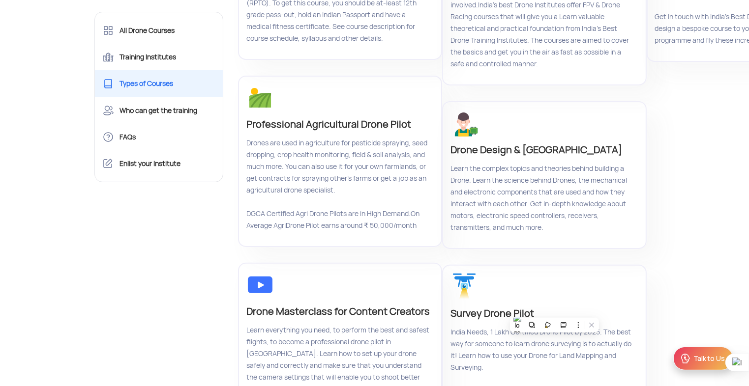
scroll to position [105, 0]
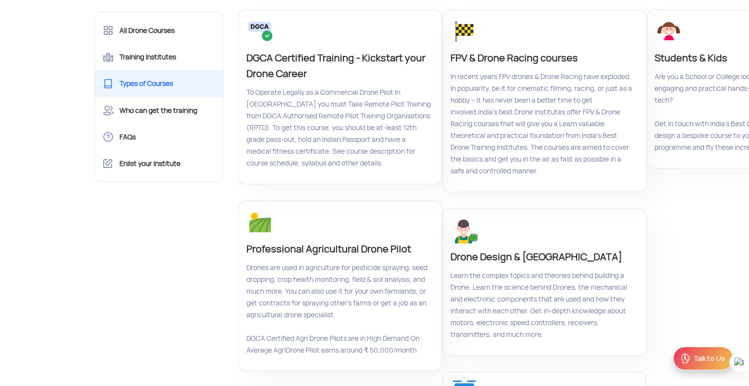
drag, startPoint x: 262, startPoint y: 241, endPoint x: 356, endPoint y: 227, distance: 95.4
click at [356, 227] on div "Professional Agricultural Drone Pilot Drones are used in agriculture for pestic…" at bounding box center [340, 287] width 204 height 172
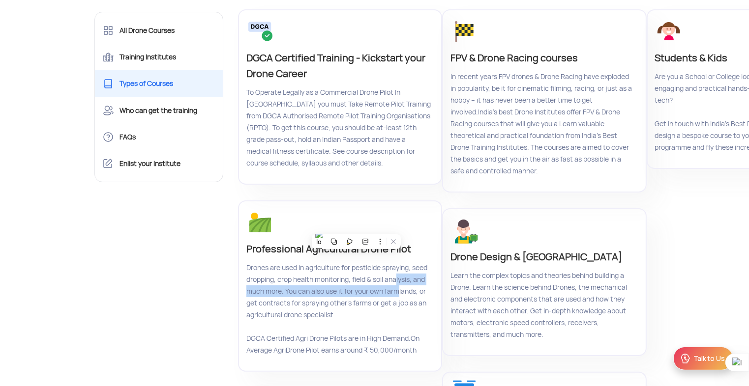
drag, startPoint x: 356, startPoint y: 227, endPoint x: 399, endPoint y: 285, distance: 72.4
click at [399, 285] on p "Drones are used in agriculture for pesticide spraying, seed dropping, crop heal…" at bounding box center [338, 309] width 185 height 94
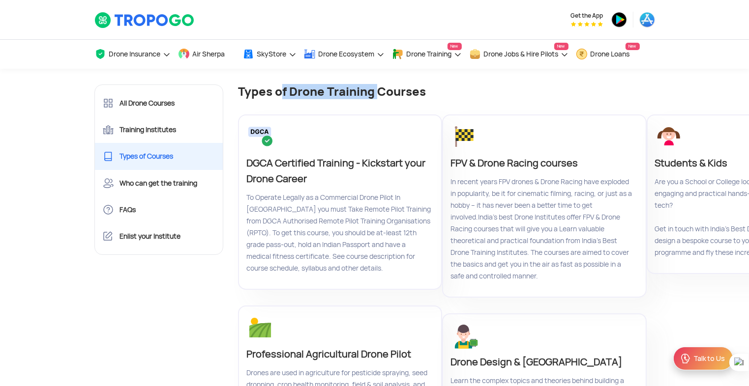
drag, startPoint x: 281, startPoint y: 90, endPoint x: 377, endPoint y: 80, distance: 96.9
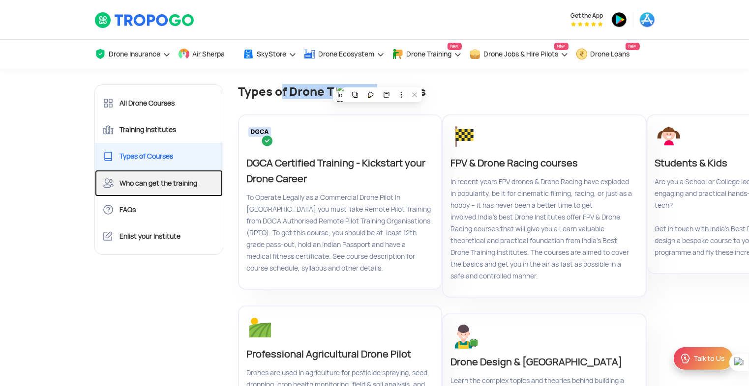
click at [160, 176] on link "Who can get the training" at bounding box center [159, 183] width 128 height 27
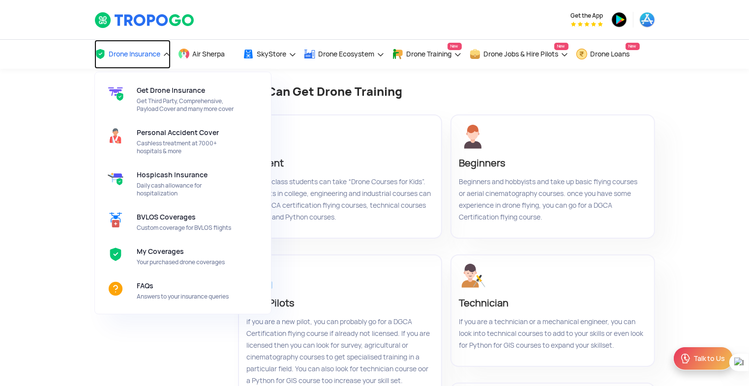
click at [140, 62] on link "Drone Insurance" at bounding box center [132, 54] width 76 height 29
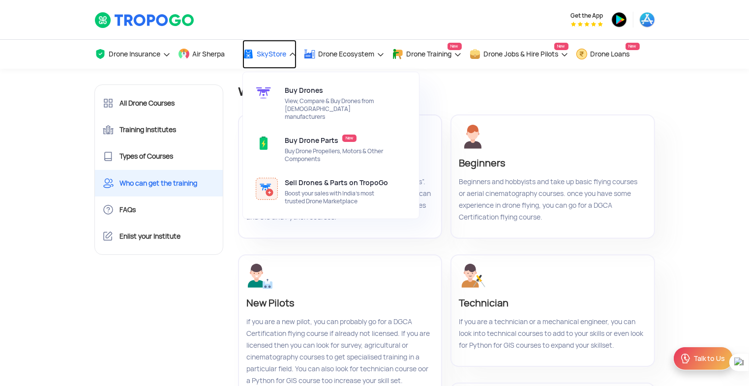
click at [278, 47] on link "SkyStore" at bounding box center [269, 54] width 54 height 29
